Goal: Task Accomplishment & Management: Use online tool/utility

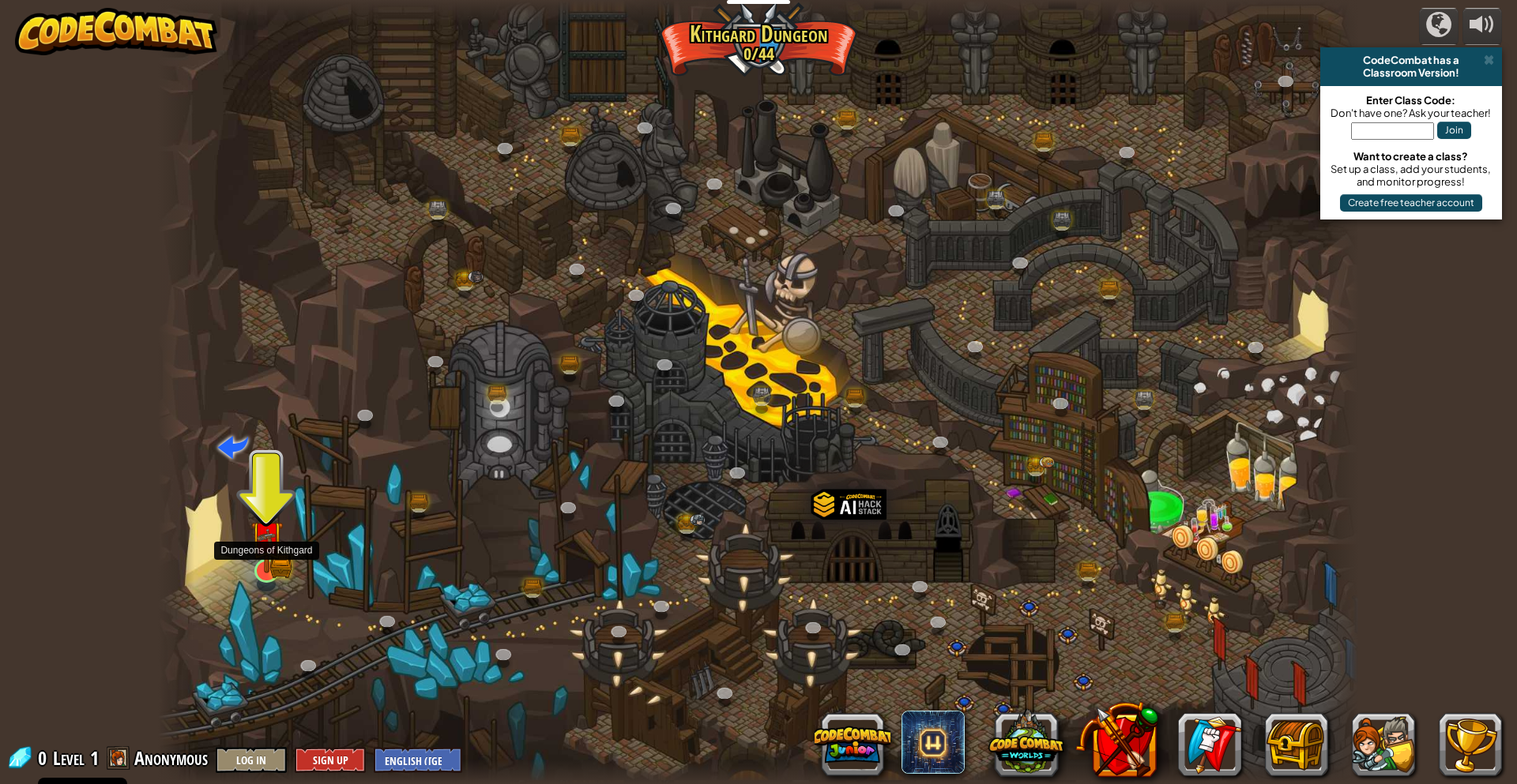
click at [280, 551] on img at bounding box center [266, 538] width 32 height 72
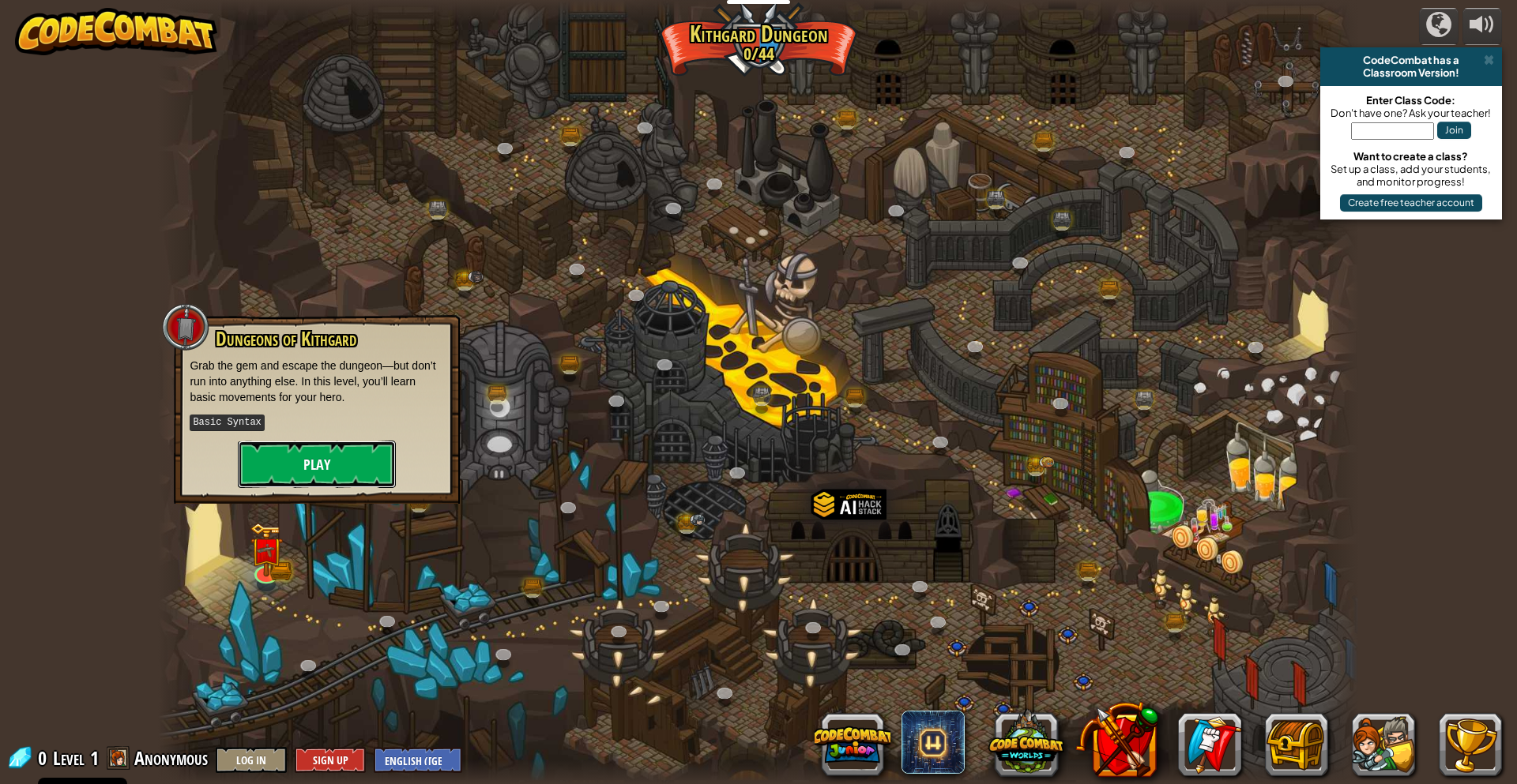
click at [358, 460] on button "Play" at bounding box center [316, 464] width 158 height 47
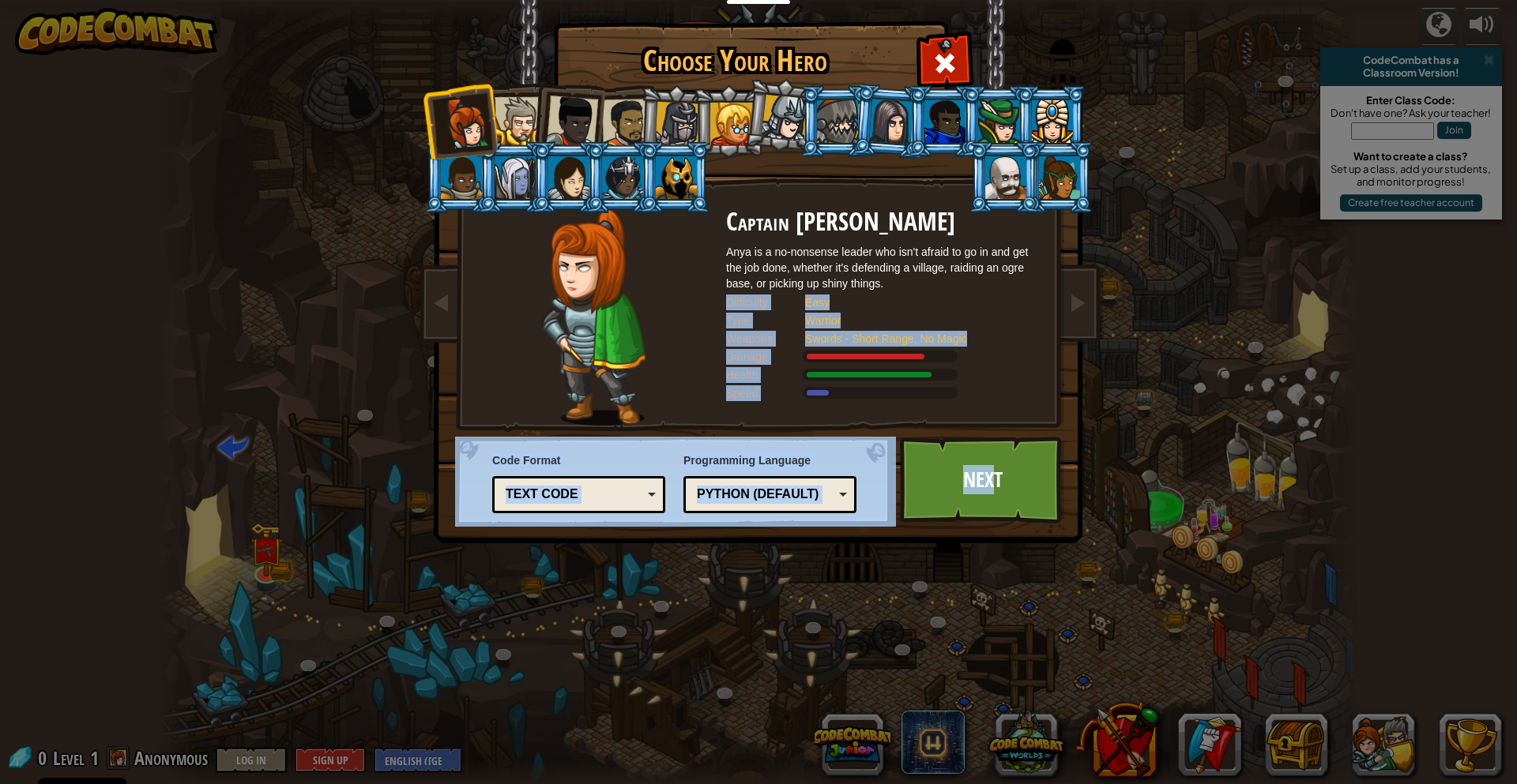
drag, startPoint x: 994, startPoint y: 468, endPoint x: 904, endPoint y: 271, distance: 216.6
click at [907, 26] on div "Choose Your Hero 0 Captain [PERSON_NAME] is a no-nonsense leader who isn't afra…" at bounding box center [758, 25] width 648 height 2
click at [773, 578] on div "Choose Your Hero 0 Captain [PERSON_NAME] is a no-nonsense leader who isn't afra…" at bounding box center [758, 392] width 1517 height 784
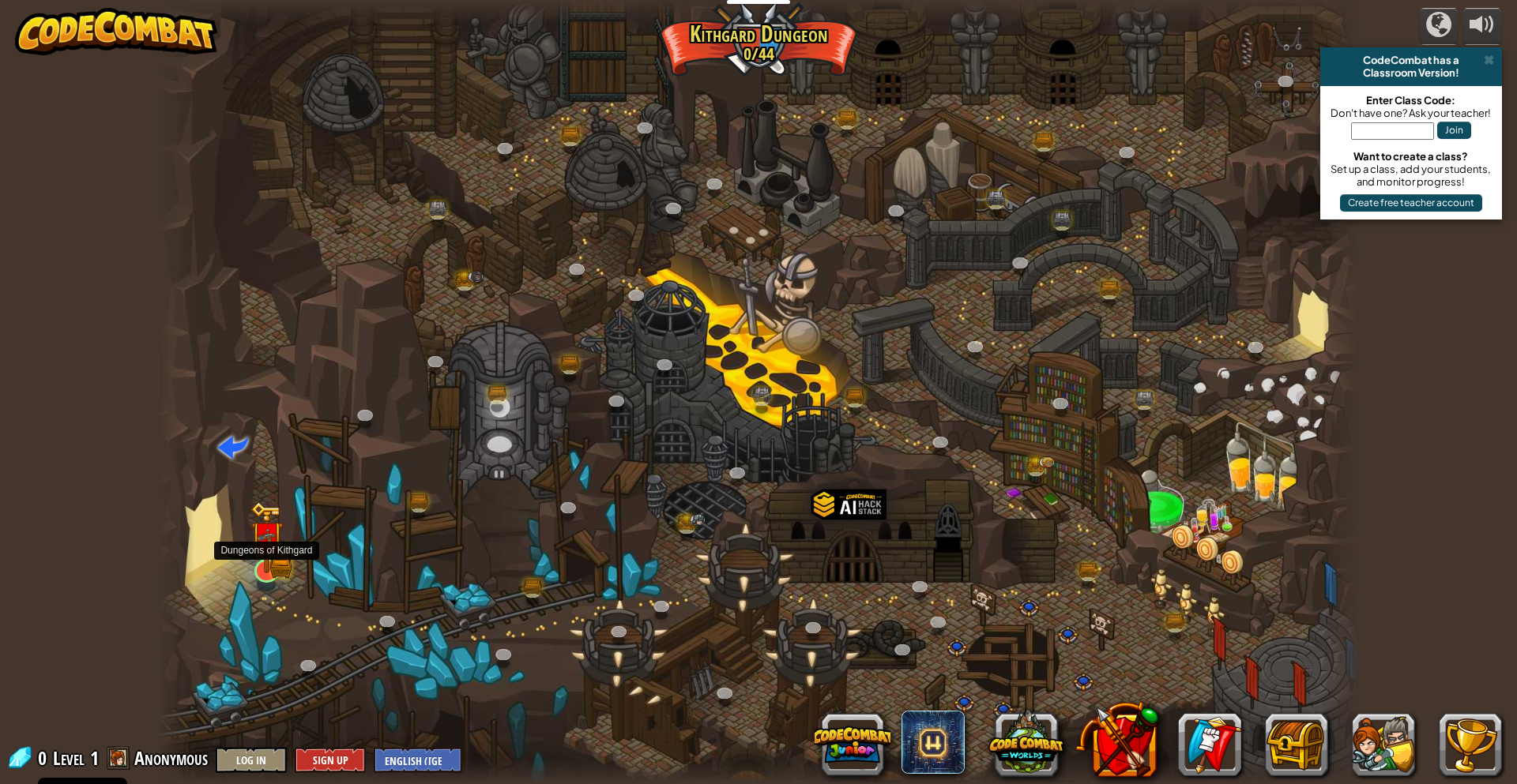
click at [264, 541] on img at bounding box center [266, 538] width 19 height 19
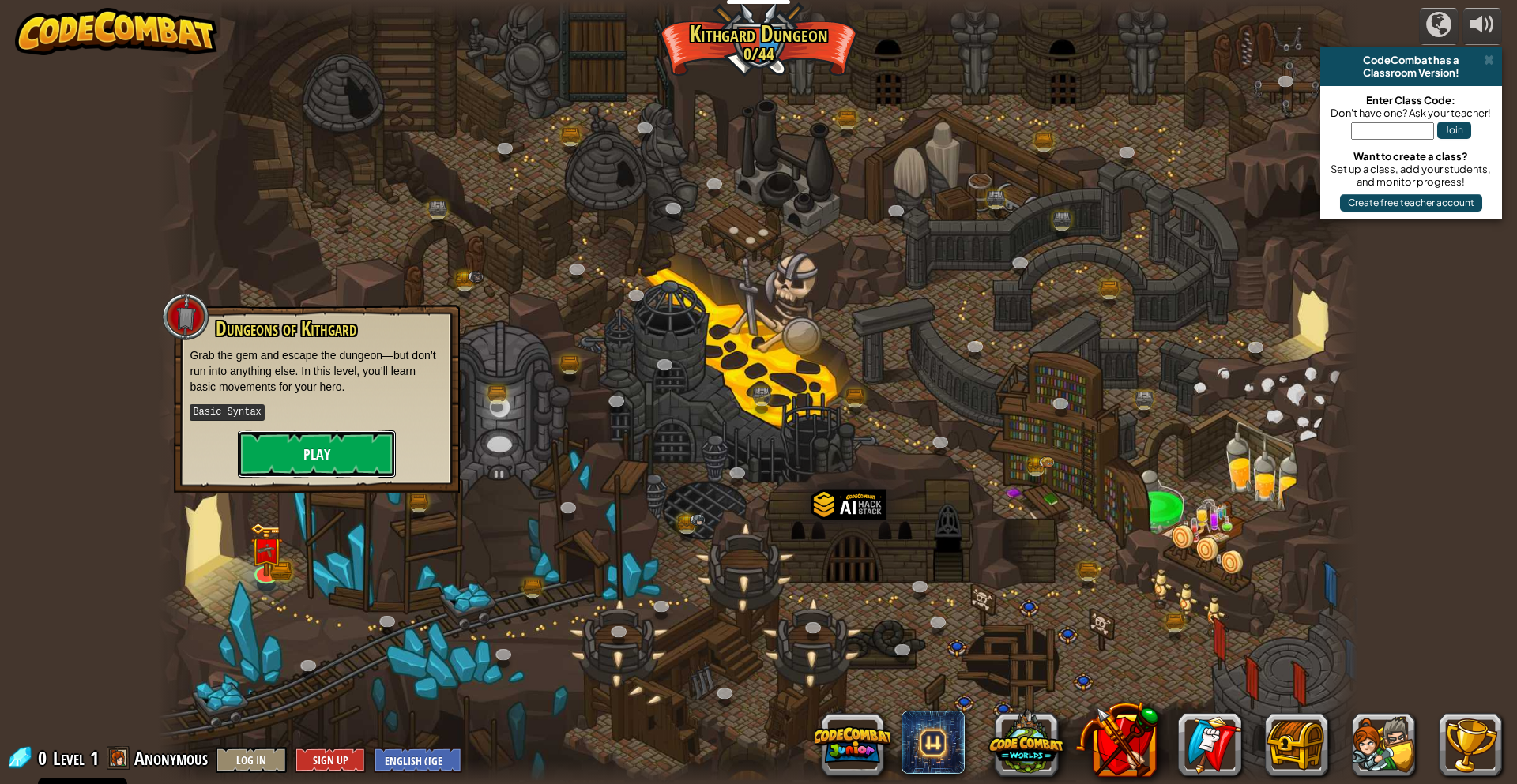
click at [271, 442] on button "Play" at bounding box center [316, 454] width 158 height 47
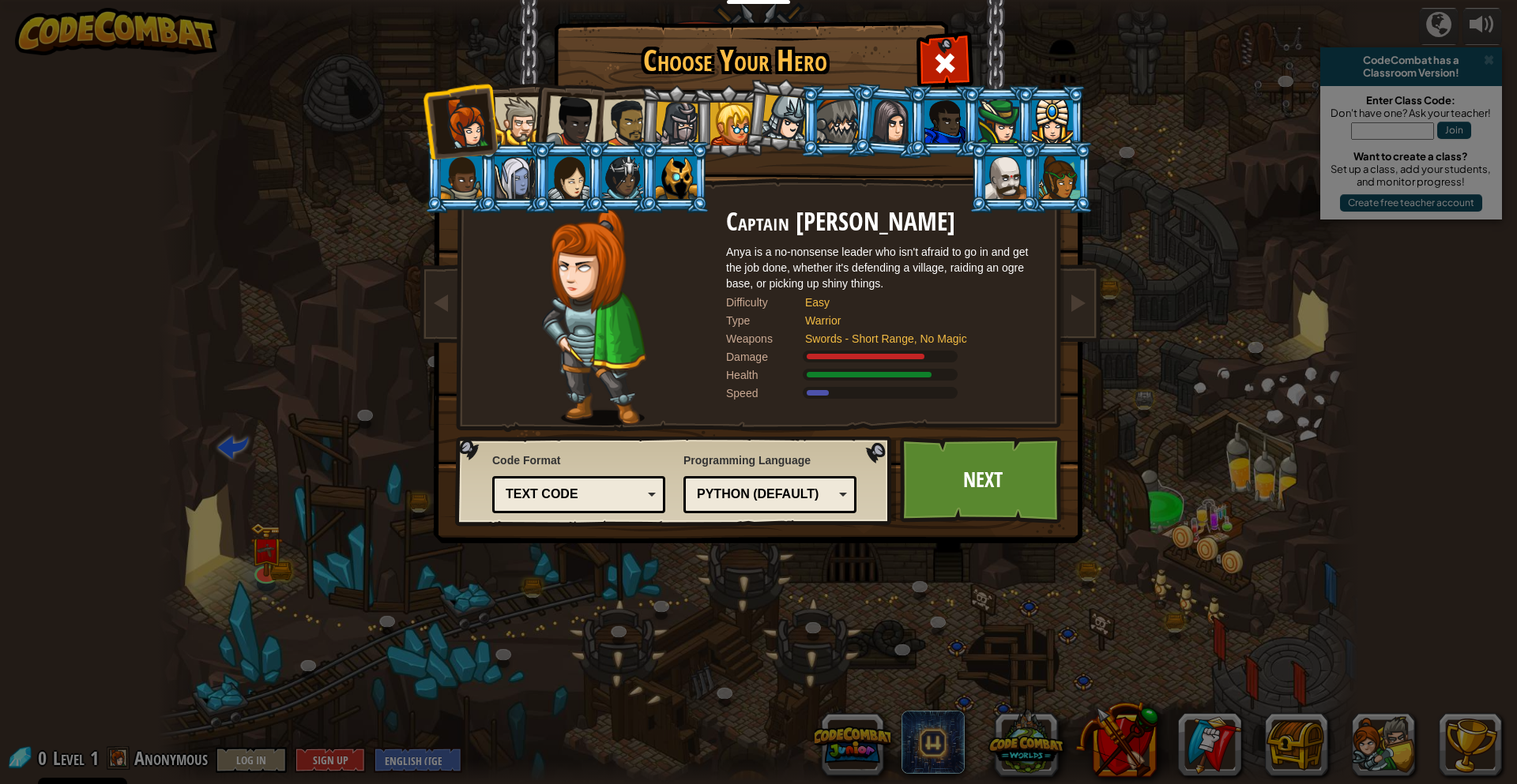
click at [628, 502] on div "Text code" at bounding box center [574, 494] width 136 height 18
click at [698, 633] on div "Choose Your Hero 0 Captain [PERSON_NAME] is a no-nonsense leader who isn't afra…" at bounding box center [758, 392] width 1517 height 784
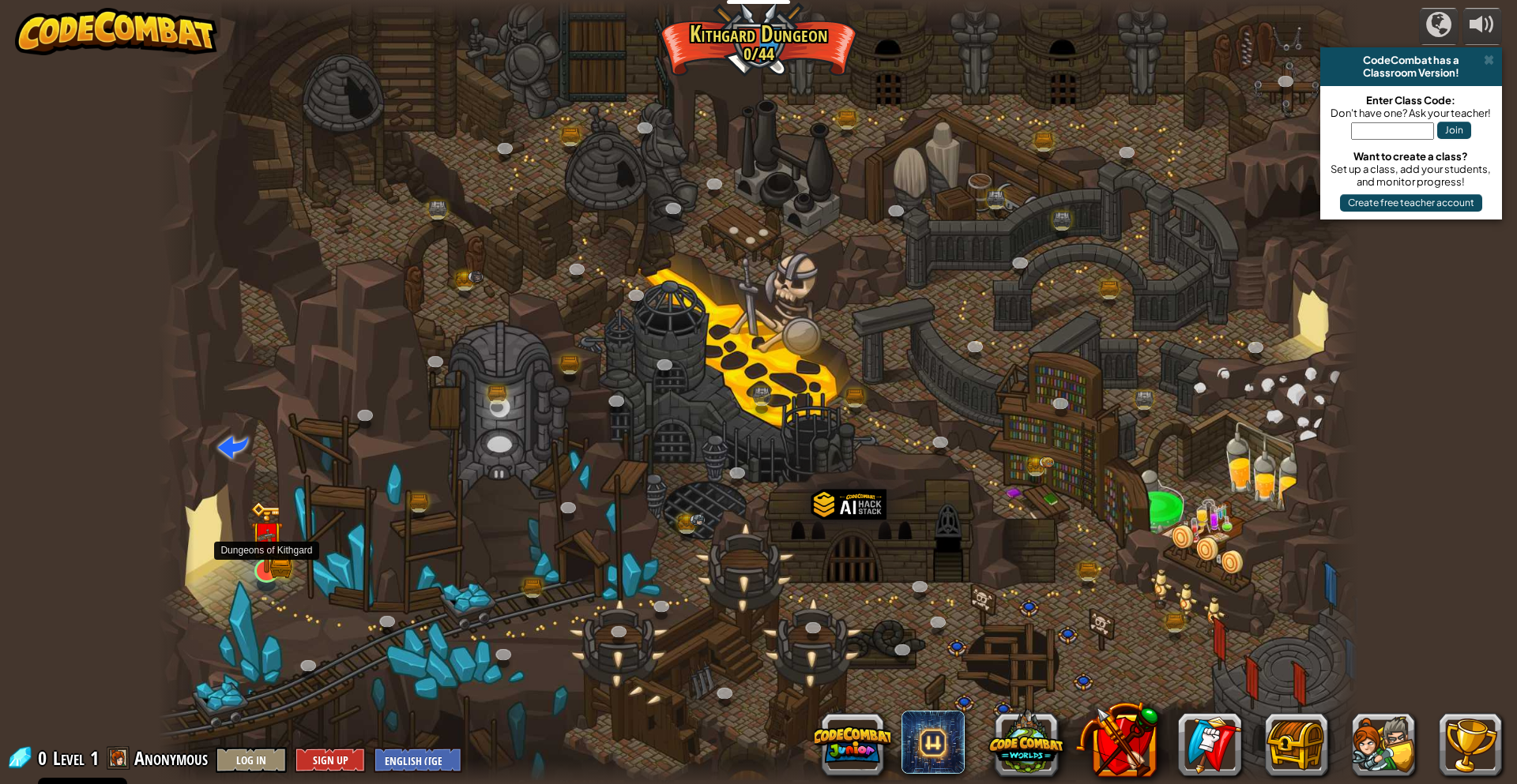
click at [286, 577] on img at bounding box center [280, 565] width 22 height 24
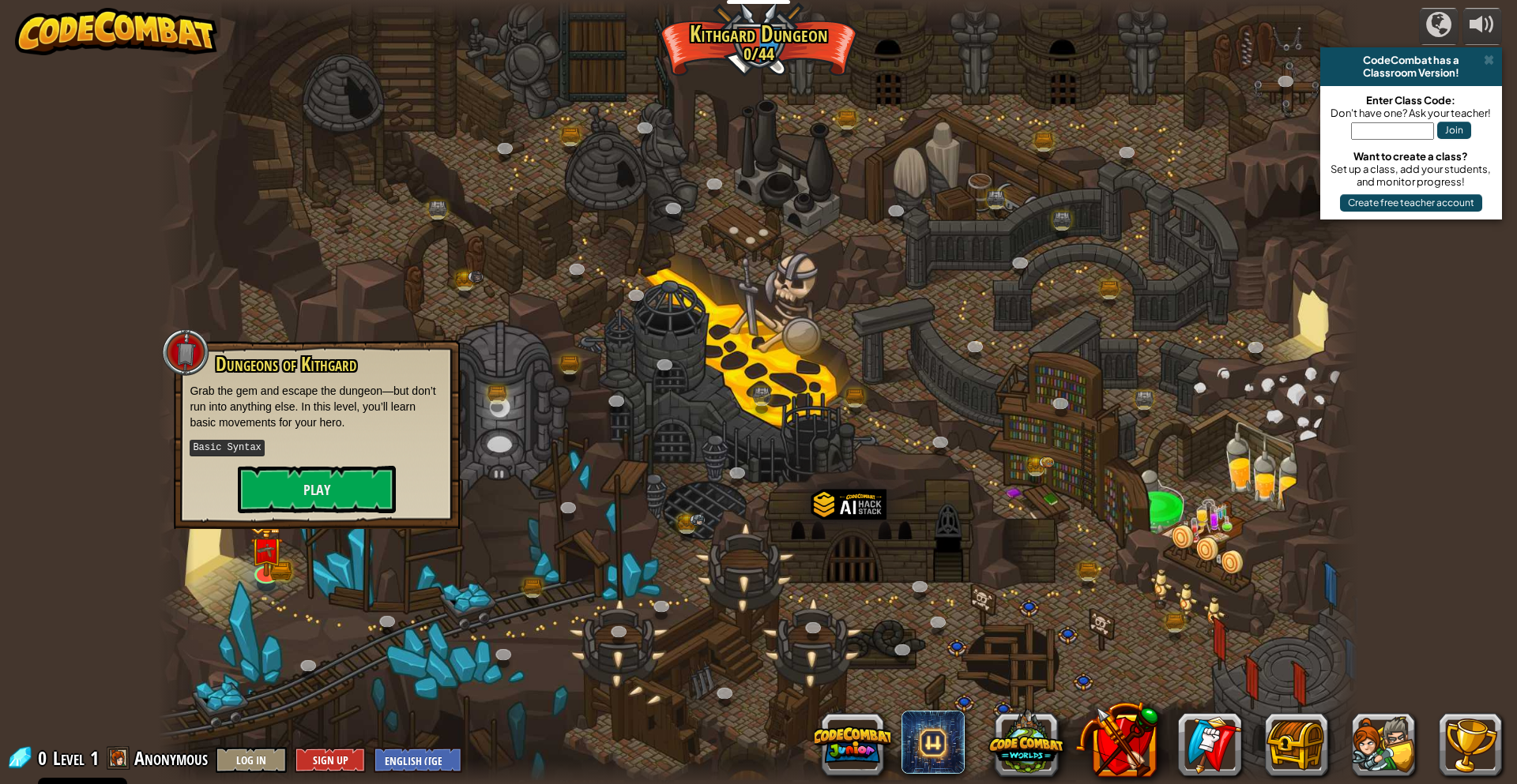
click at [324, 461] on div "Dungeons of [PERSON_NAME] Grab the gem and escape the dungeon—but don’t run int…" at bounding box center [316, 434] width 255 height 160
click at [334, 486] on button "Play" at bounding box center [316, 490] width 158 height 47
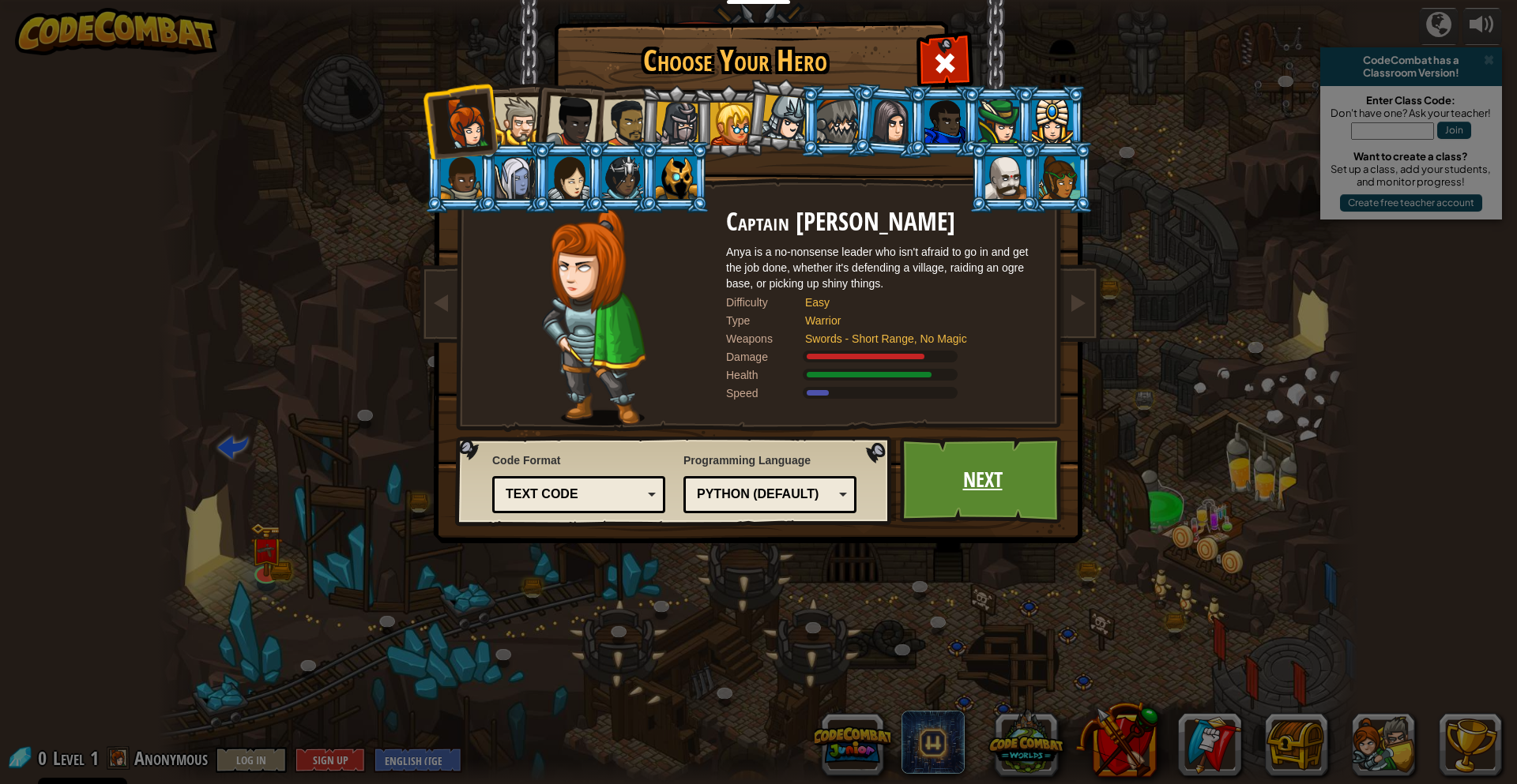
click at [1017, 462] on link "Next" at bounding box center [982, 480] width 165 height 87
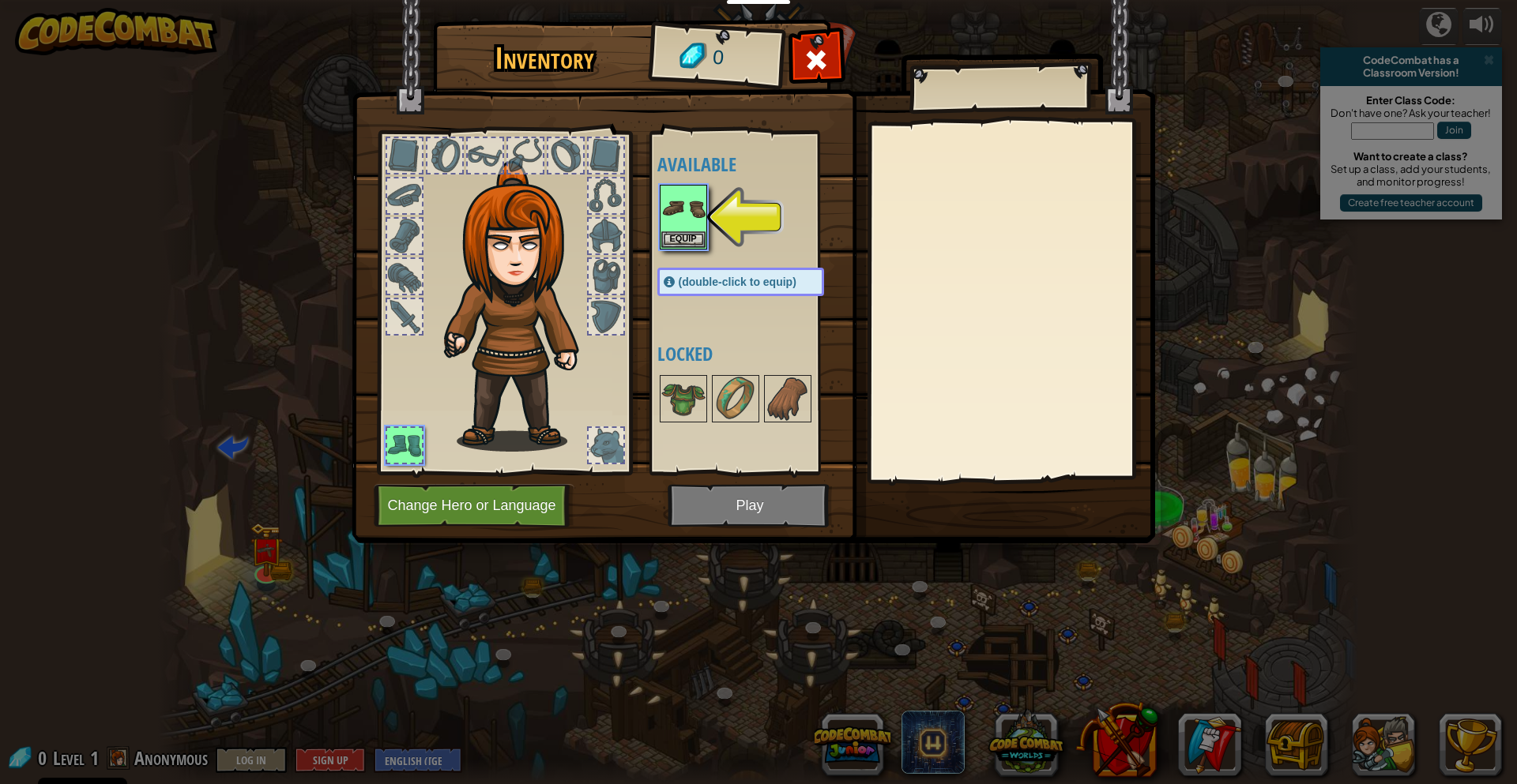
click at [721, 230] on div at bounding box center [756, 217] width 198 height 69
click at [784, 493] on img at bounding box center [753, 257] width 803 height 574
click at [673, 217] on img at bounding box center [683, 208] width 45 height 45
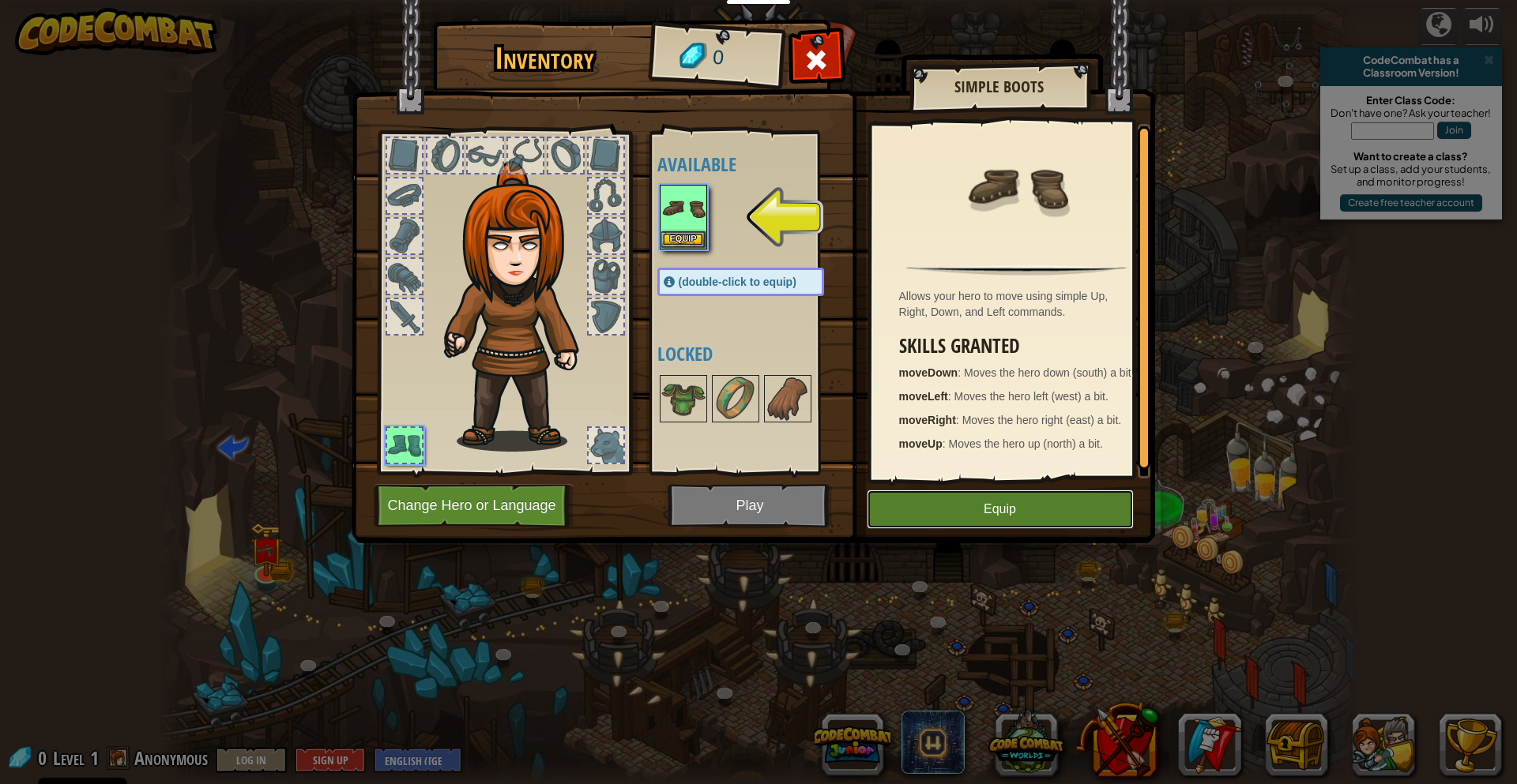
click at [911, 510] on button "Equip" at bounding box center [1000, 509] width 267 height 40
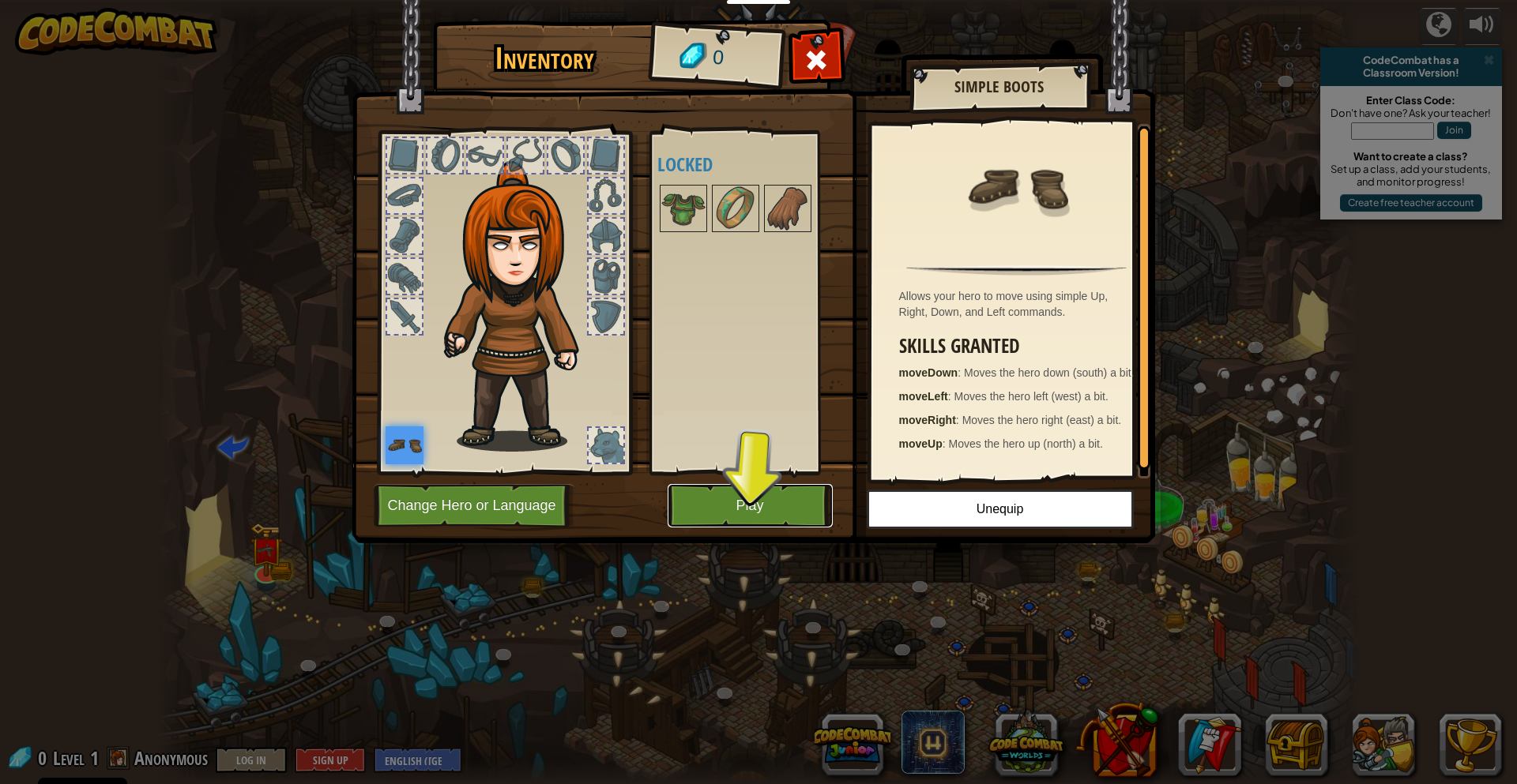
click at [706, 485] on button "Play" at bounding box center [750, 506] width 165 height 44
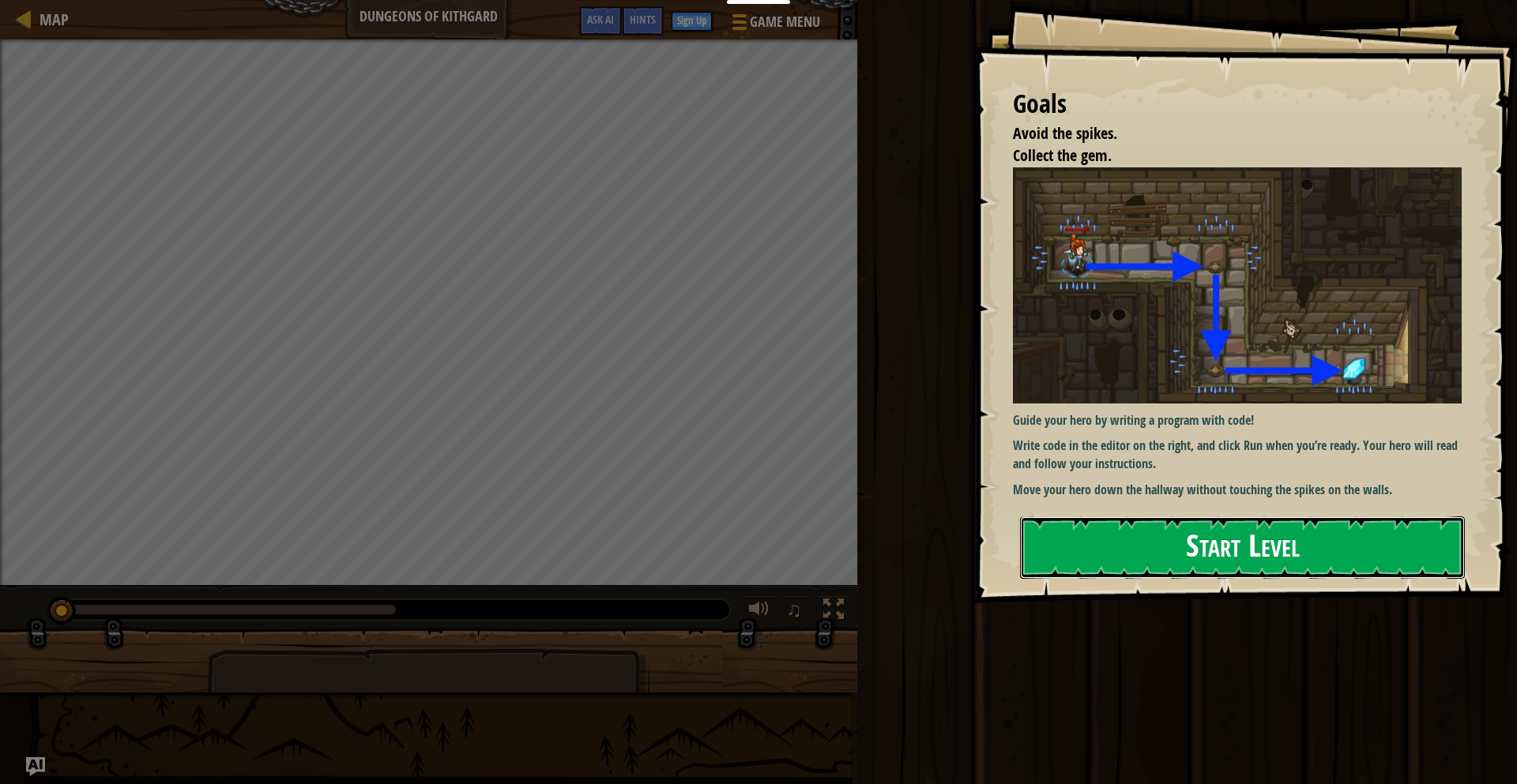
click at [1262, 521] on button "Start Level" at bounding box center [1242, 548] width 445 height 62
